Goal: Navigation & Orientation: Find specific page/section

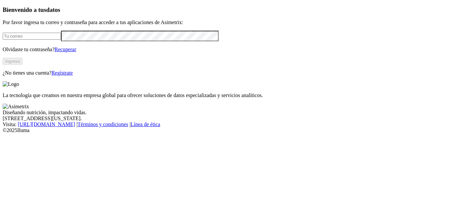
type input "juan.riano@aliar.com.co"
click at [22, 65] on button "Ingresa" at bounding box center [13, 61] width 20 height 7
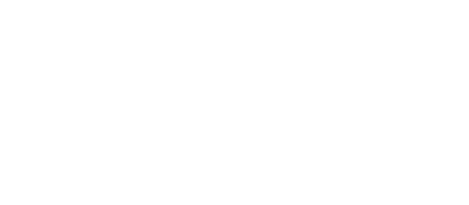
click at [12, 124] on icon at bounding box center [13, 134] width 20 height 20
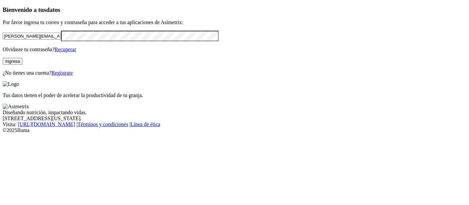
type input "[PERSON_NAME][EMAIL_ADDRESS][PERSON_NAME][DOMAIN_NAME]"
click at [22, 65] on button "Ingresa" at bounding box center [13, 61] width 20 height 7
